Goal: Task Accomplishment & Management: Manage account settings

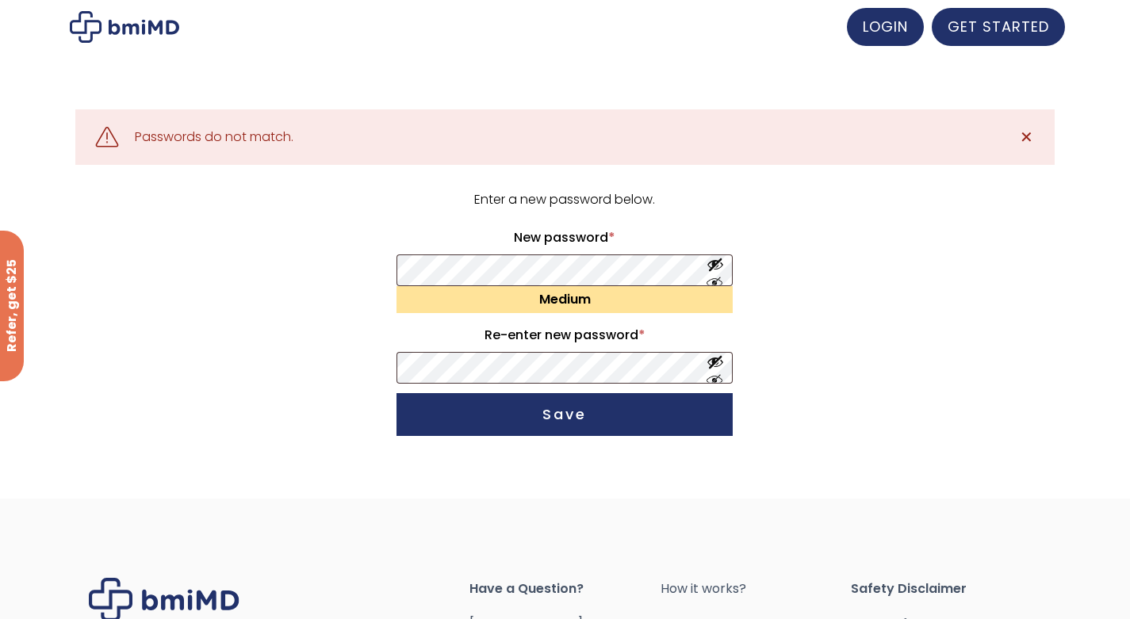
click at [602, 420] on button "Save" at bounding box center [565, 414] width 336 height 43
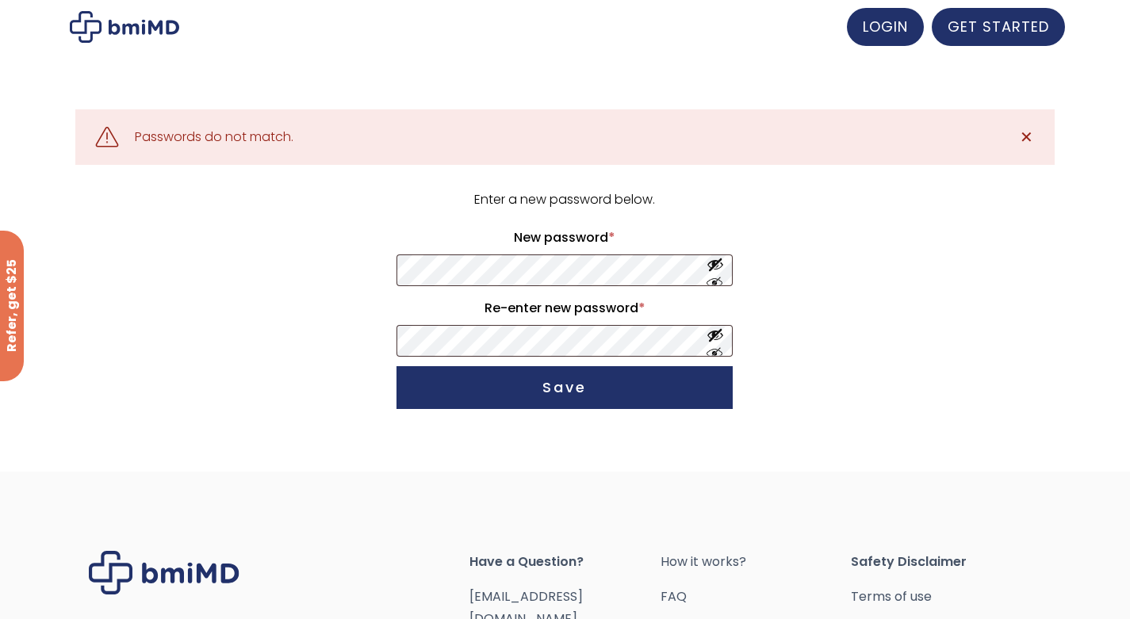
click at [715, 282] on button "Show password" at bounding box center [715, 270] width 17 height 29
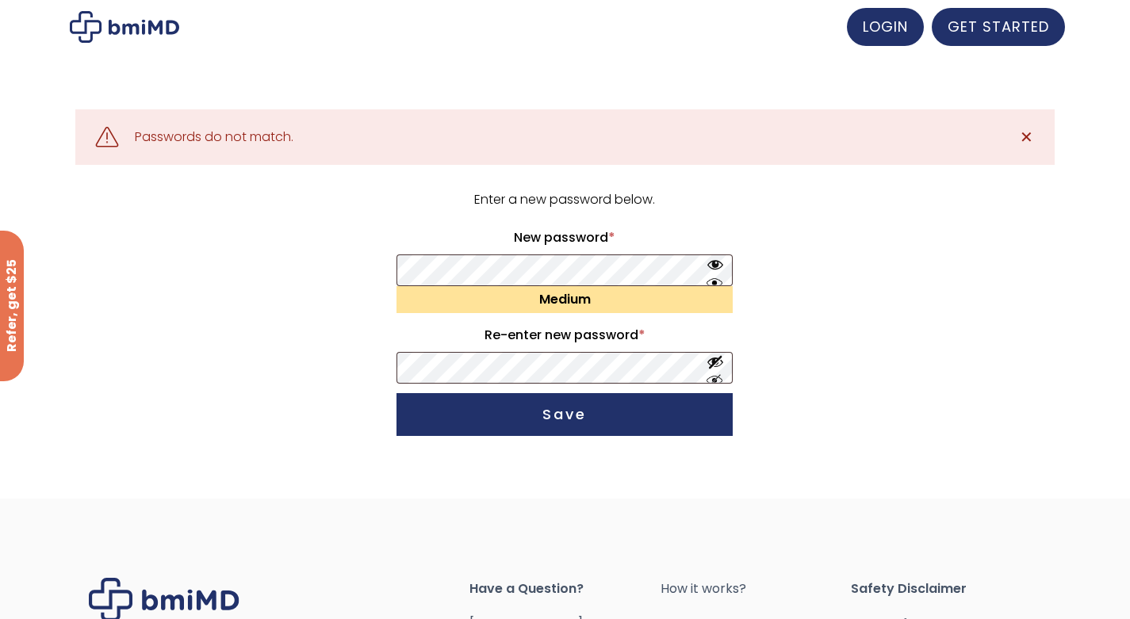
click at [718, 380] on button "Show password" at bounding box center [715, 368] width 17 height 29
click at [575, 412] on button "Save" at bounding box center [565, 414] width 336 height 43
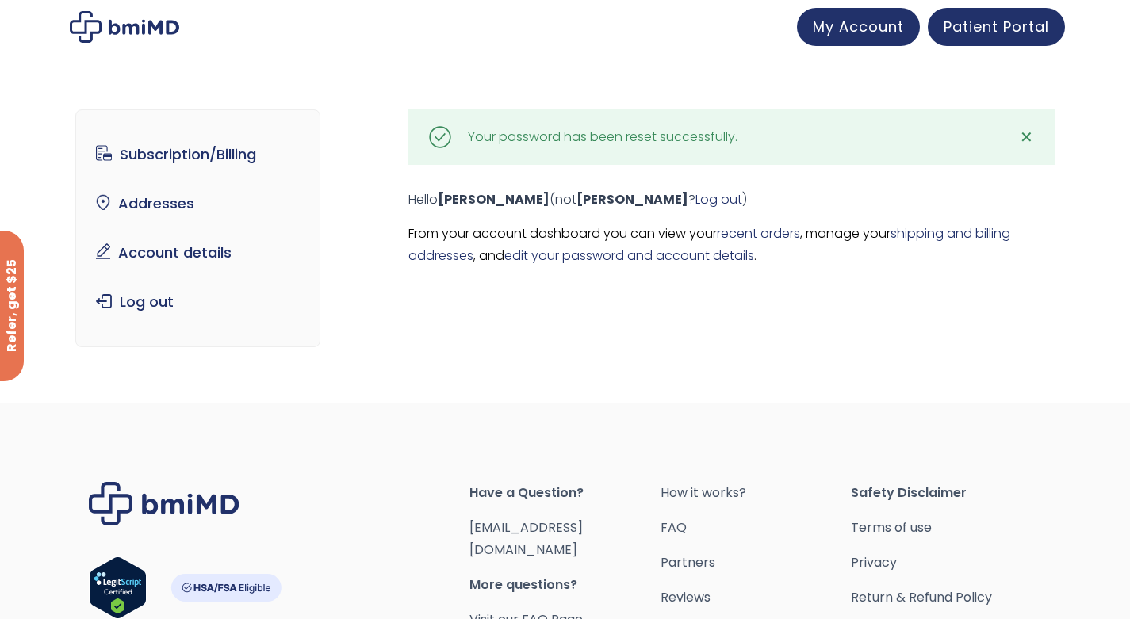
scroll to position [10, 0]
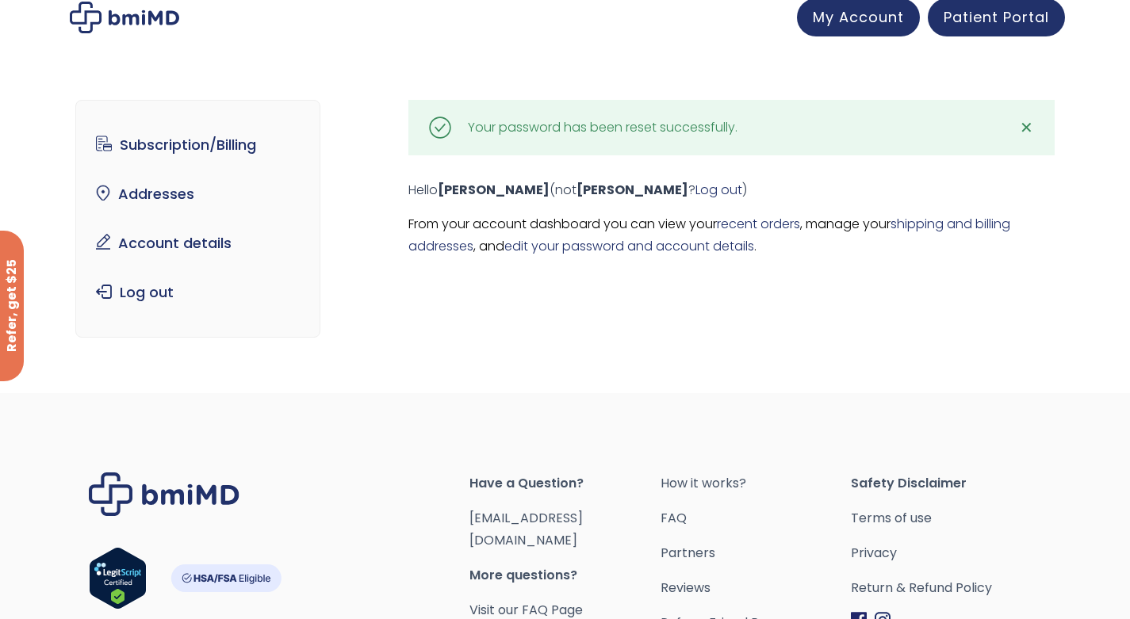
click at [871, 17] on span "My Account" at bounding box center [858, 17] width 91 height 20
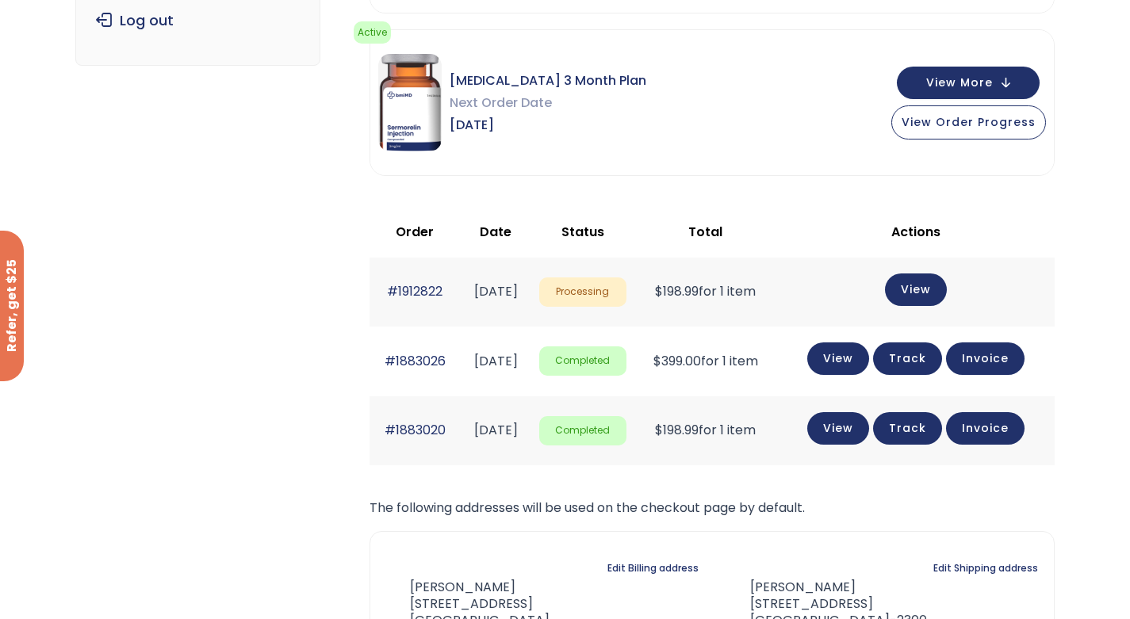
scroll to position [298, 0]
click at [930, 292] on link "View" at bounding box center [916, 289] width 62 height 33
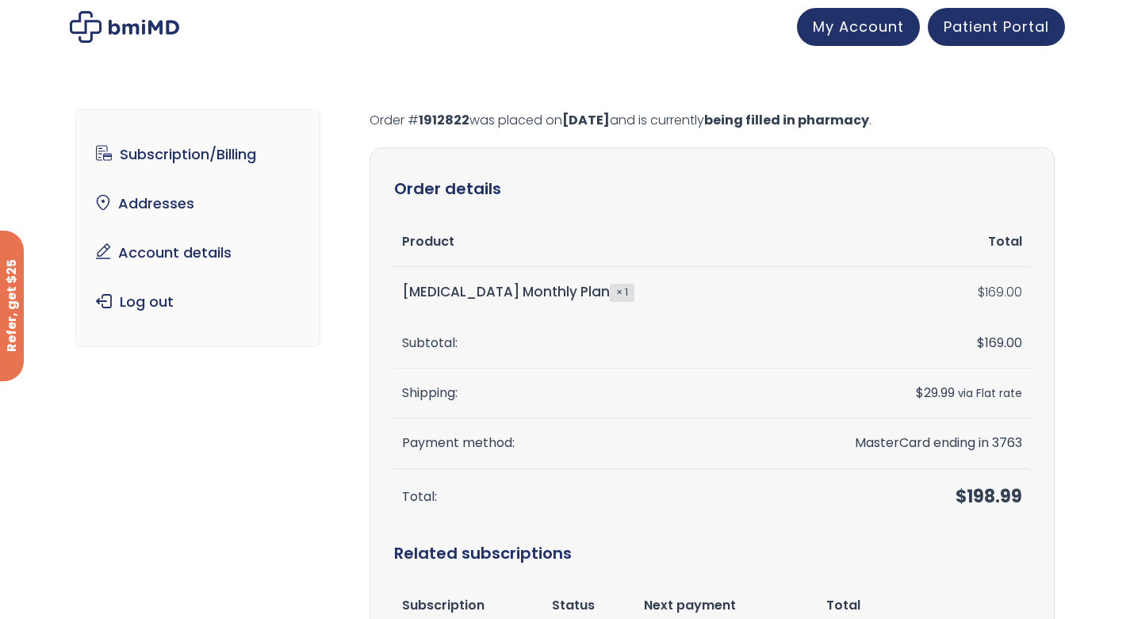
click at [170, 163] on link "Subscription/Billing" at bounding box center [198, 154] width 220 height 33
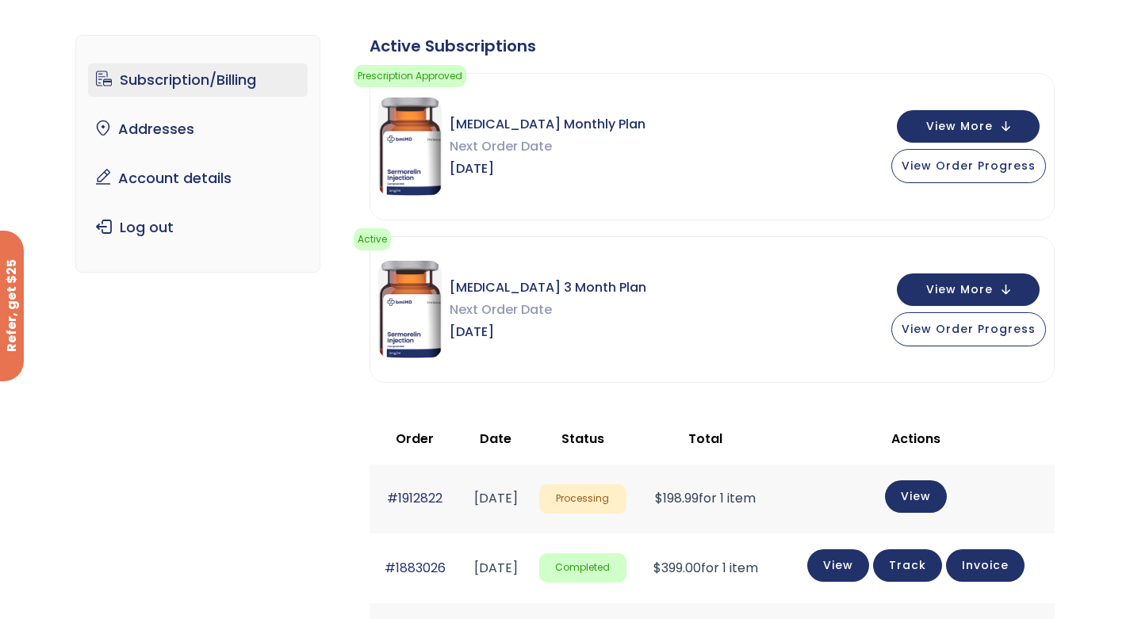
scroll to position [91, 0]
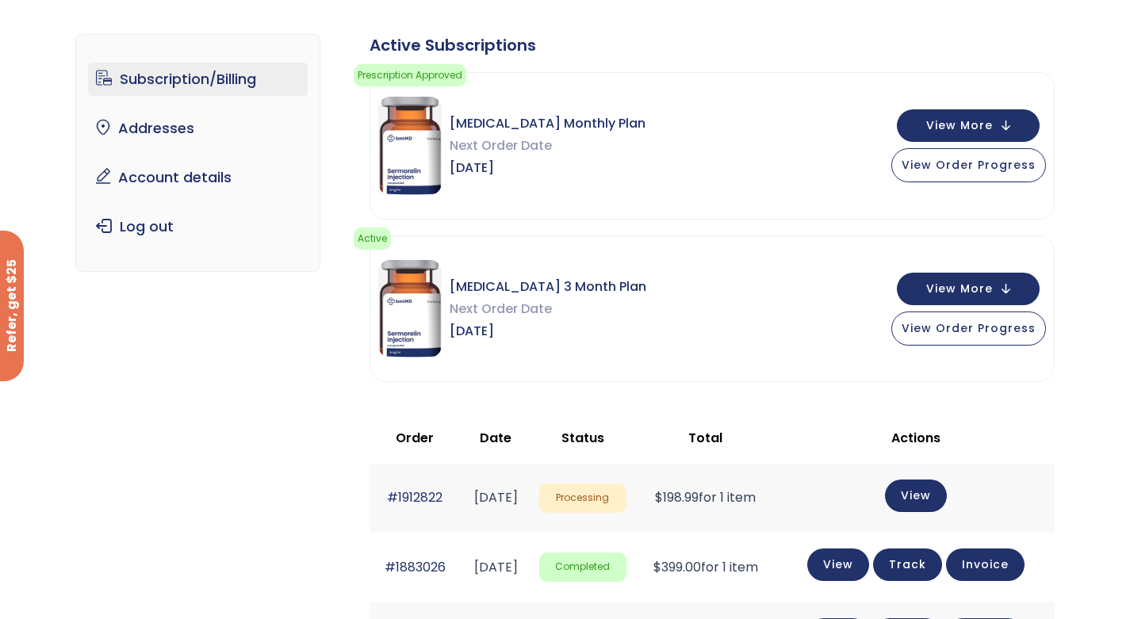
click at [1003, 291] on button "View More" at bounding box center [968, 289] width 143 height 33
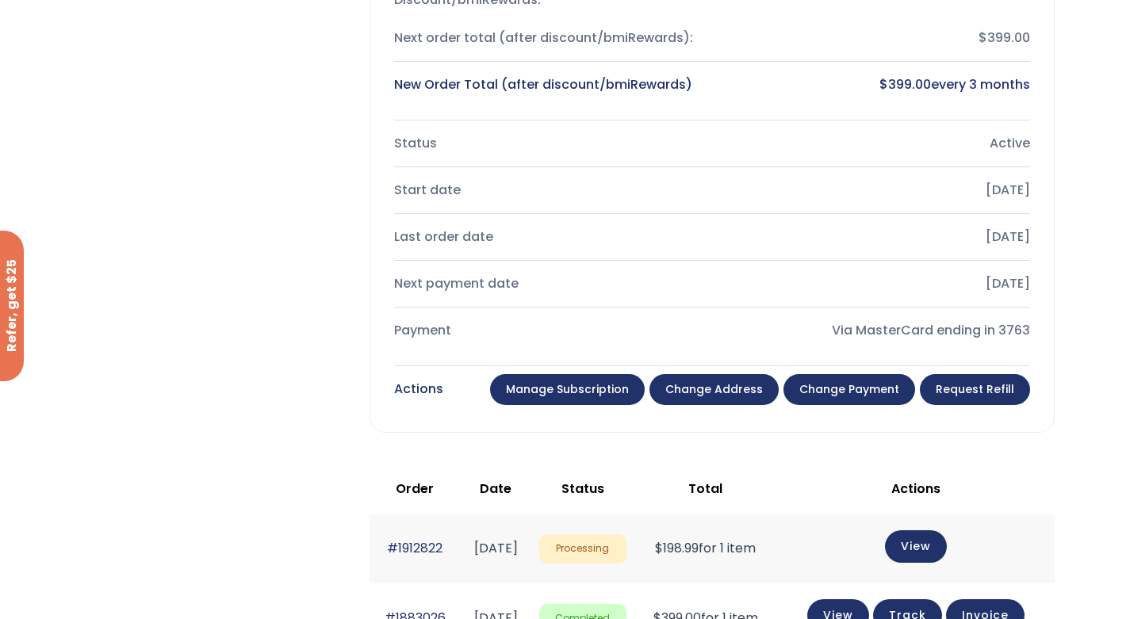
scroll to position [577, 0]
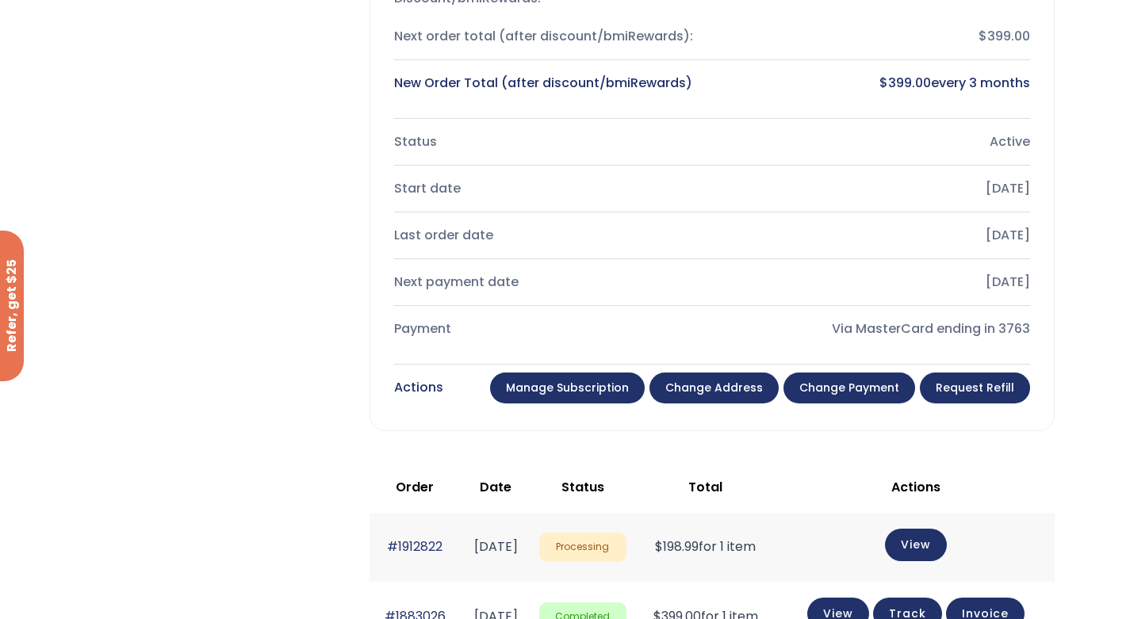
click at [600, 385] on link "Manage Subscription" at bounding box center [567, 389] width 155 height 32
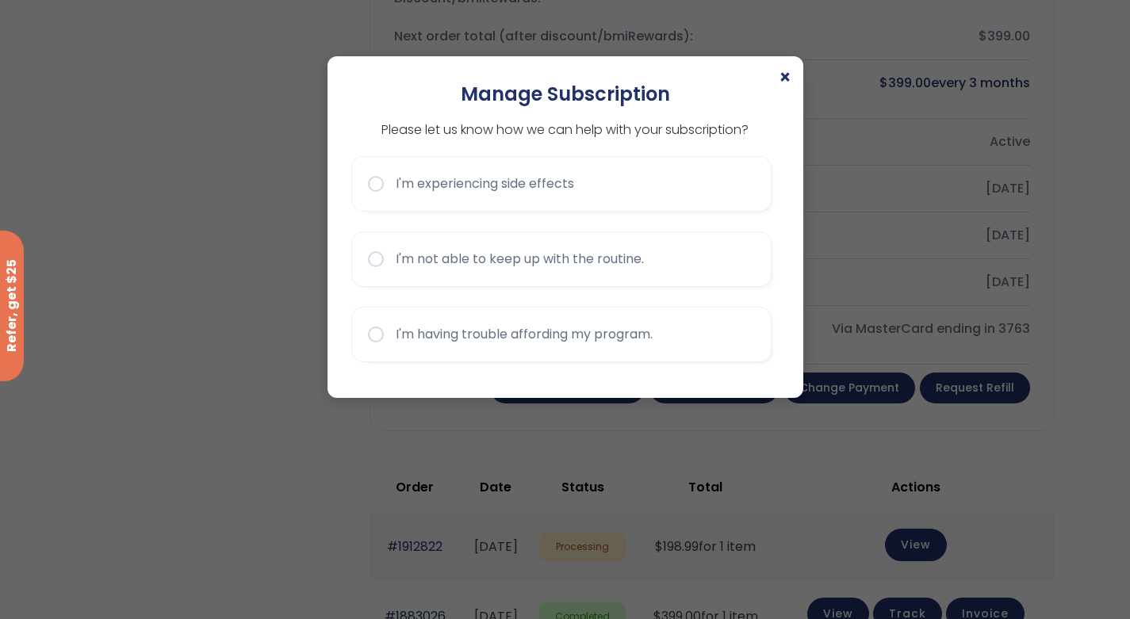
click at [785, 76] on span "×" at bounding box center [785, 77] width 13 height 19
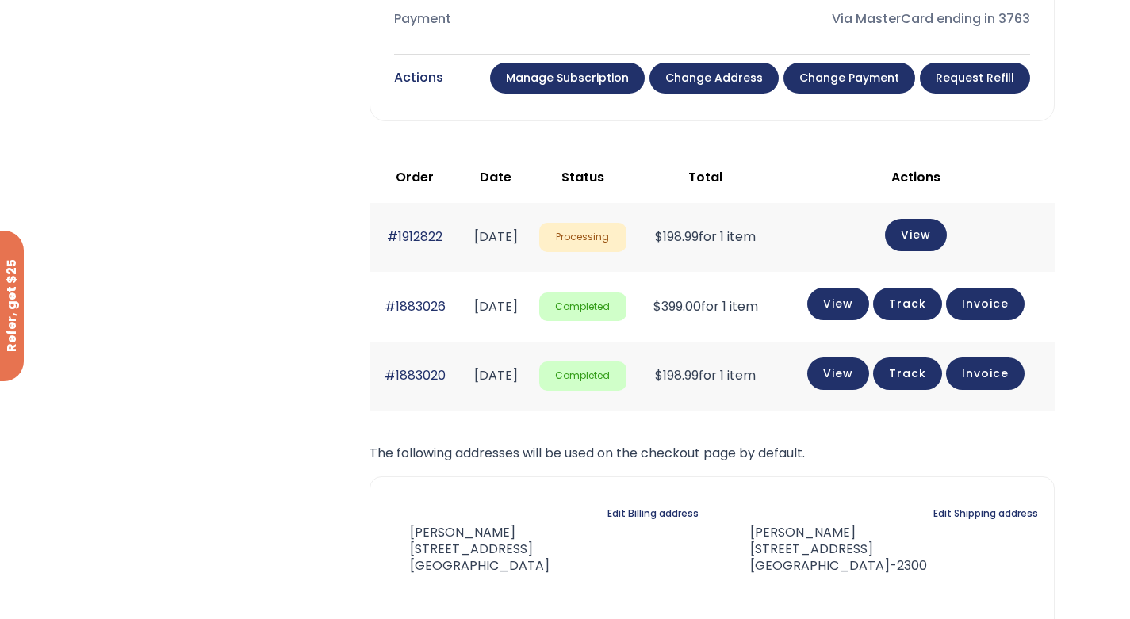
scroll to position [898, 0]
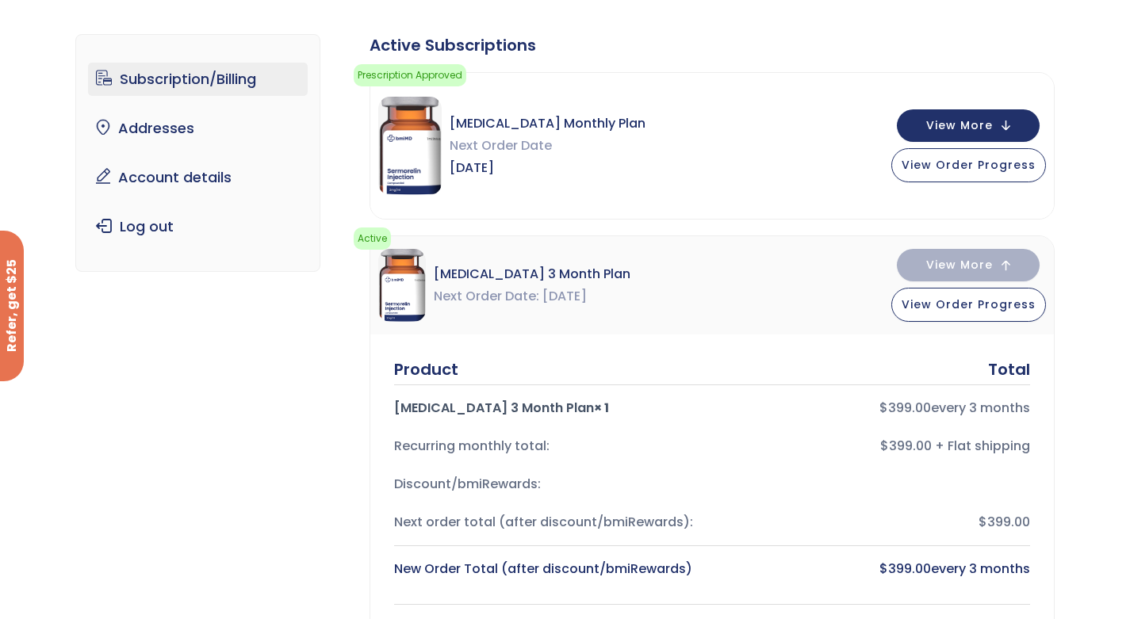
scroll to position [90, 0]
click at [974, 124] on span "View More" at bounding box center [959, 126] width 67 height 10
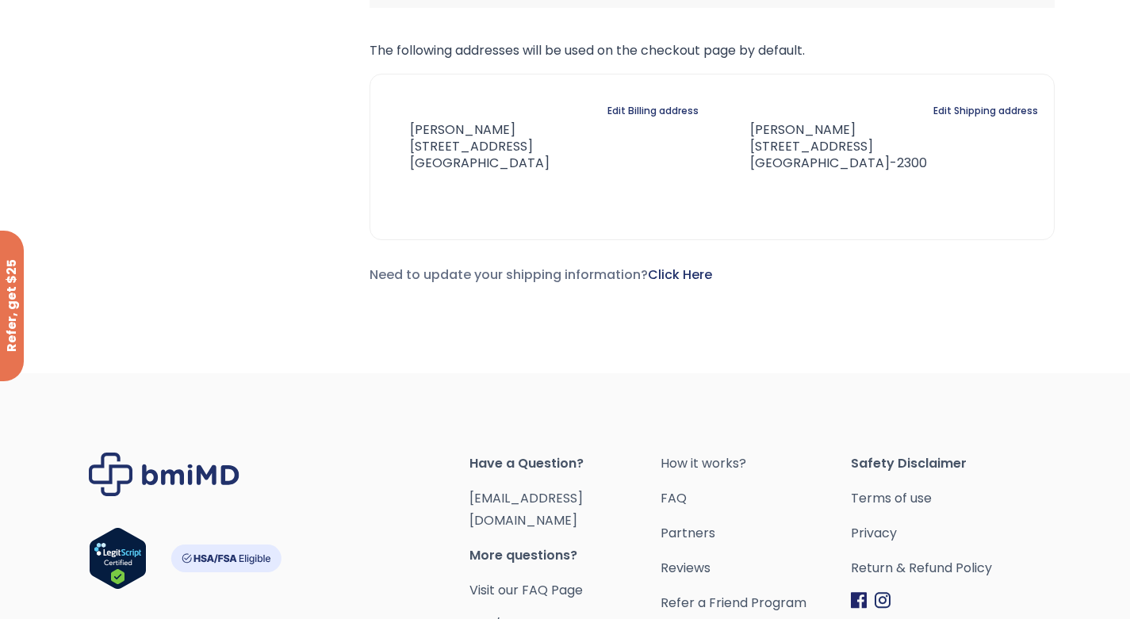
scroll to position [1305, 0]
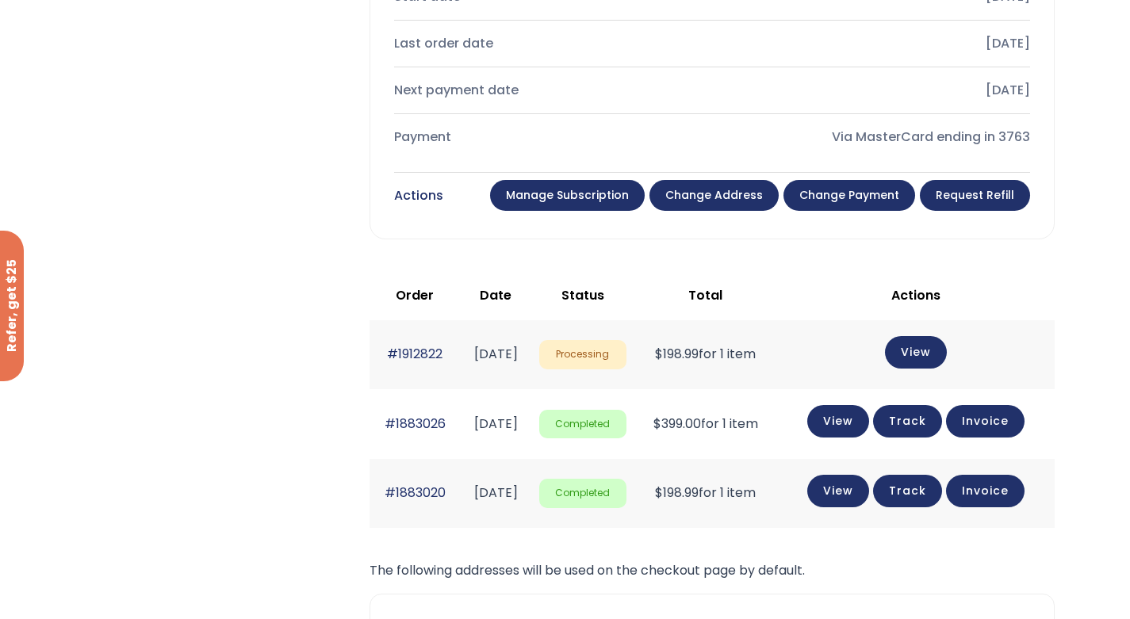
click at [590, 200] on link "Manage Subscription" at bounding box center [567, 196] width 155 height 32
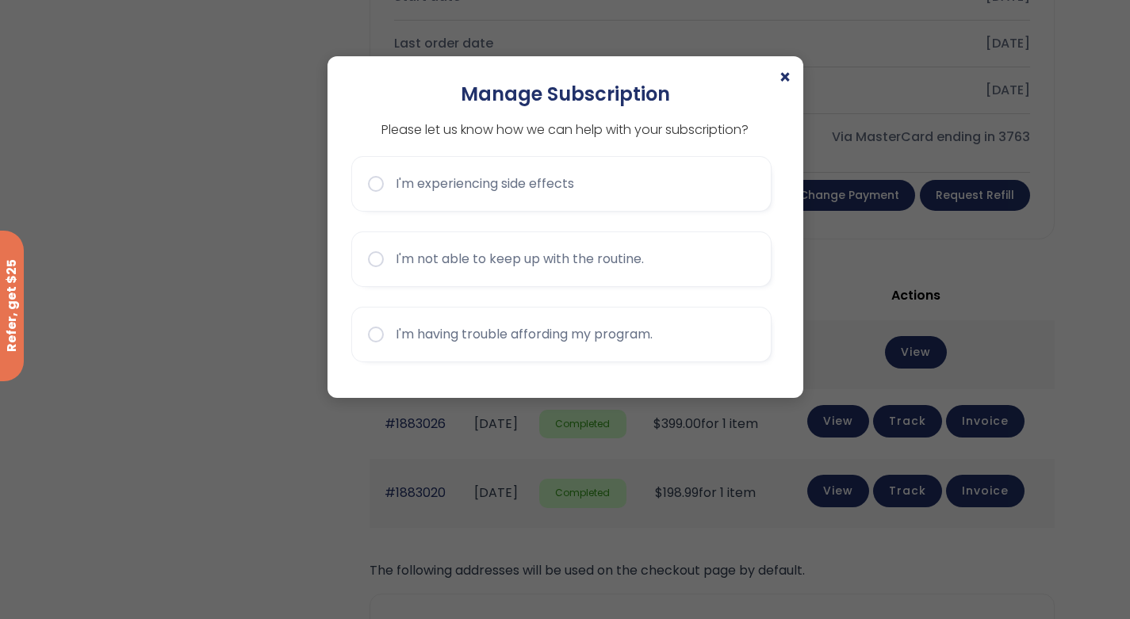
click at [376, 335] on button "I'm having trouble affording my program." at bounding box center [561, 335] width 420 height 56
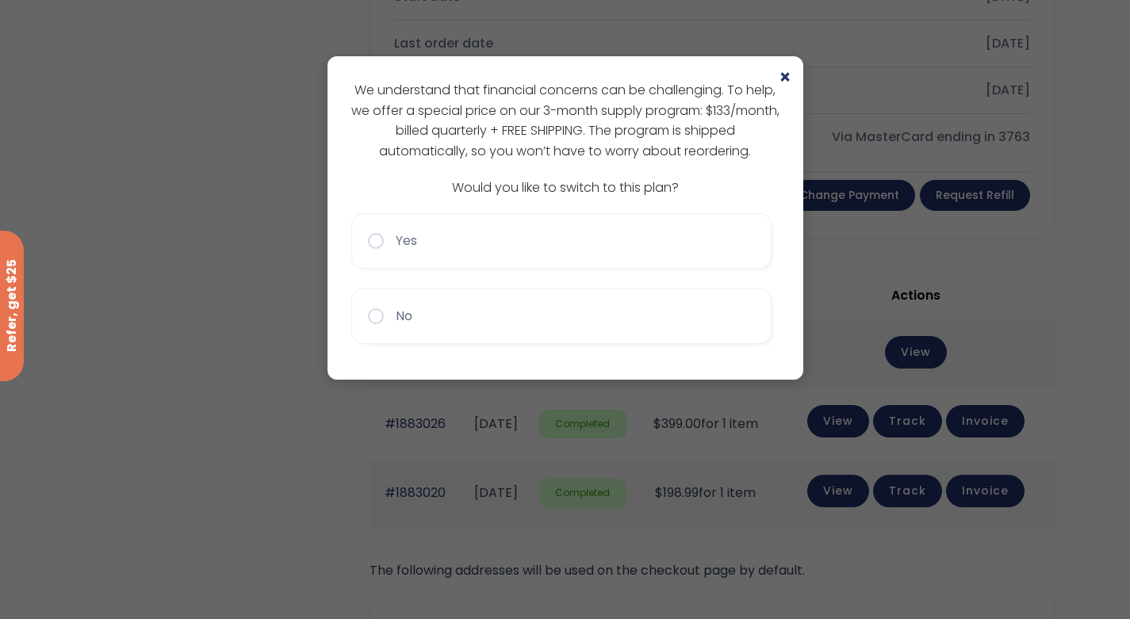
click at [786, 87] on span "×" at bounding box center [785, 77] width 13 height 19
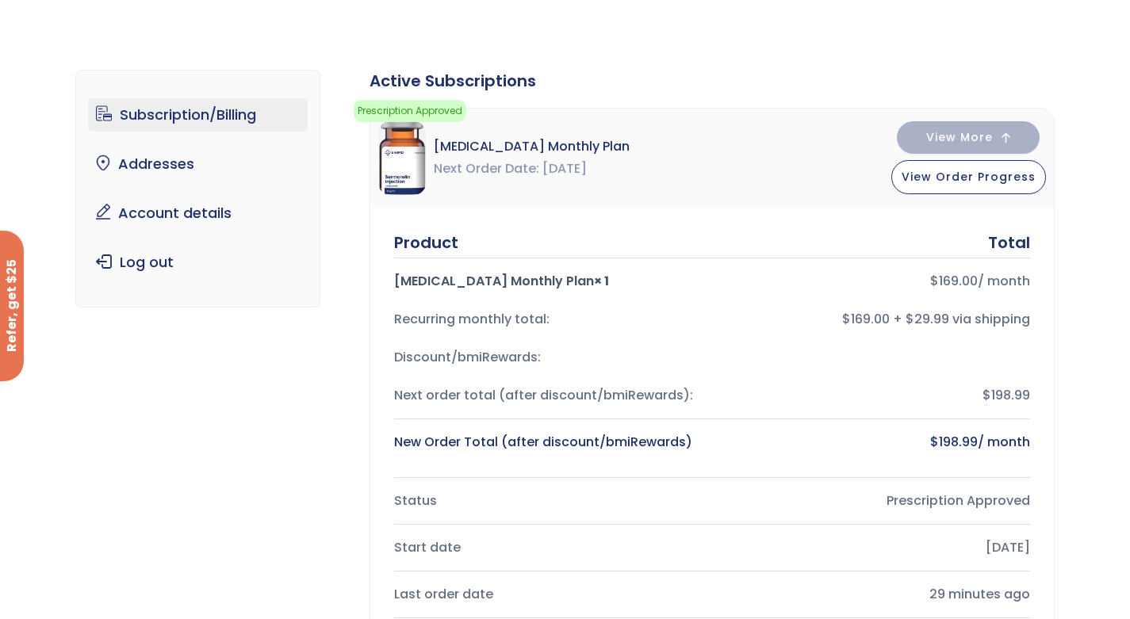
scroll to position [0, 0]
